Goal: Navigation & Orientation: Find specific page/section

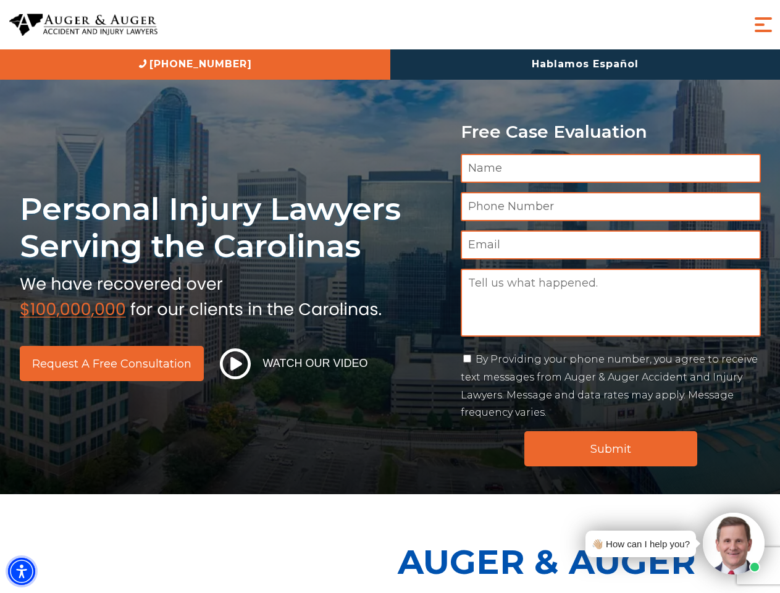
click at [22, 571] on img "Accessibility Menu" at bounding box center [21, 571] width 27 height 27
